Goal: Navigation & Orientation: Understand site structure

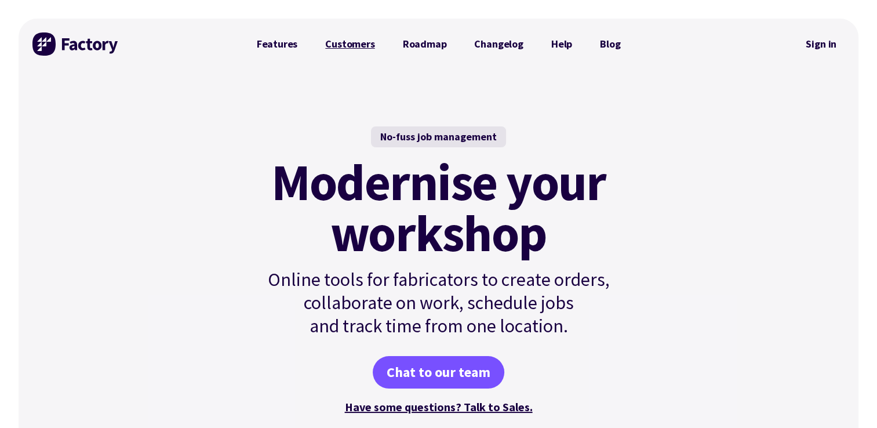
click at [352, 41] on link "Customers" at bounding box center [349, 43] width 77 height 23
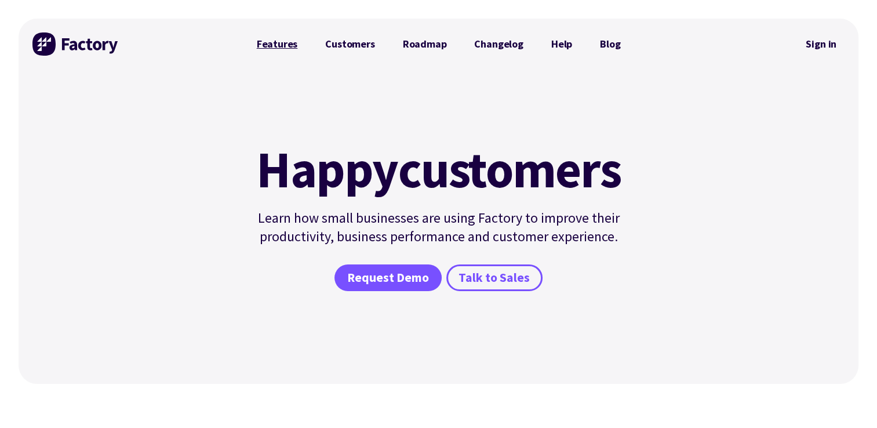
click at [289, 44] on link "Features" at bounding box center [277, 43] width 69 height 23
